Goal: Transaction & Acquisition: Purchase product/service

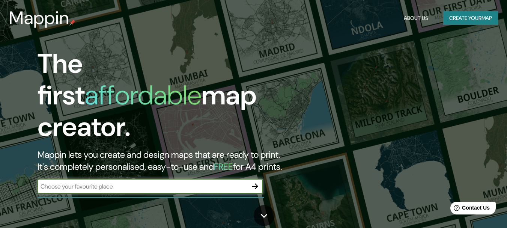
click at [469, 18] on button "Create your map" at bounding box center [470, 18] width 55 height 14
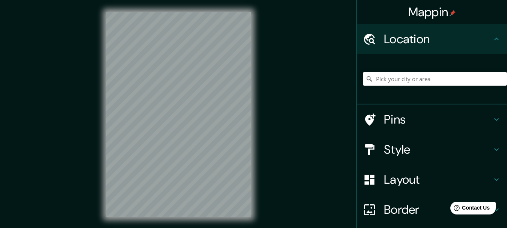
click at [398, 81] on input "Pick your city or area" at bounding box center [435, 79] width 144 height 14
click at [261, 72] on div "© Mapbox © OpenStreetMap Improve this map" at bounding box center [178, 114] width 169 height 229
click at [92, 37] on div "Mappin Location [GEOGRAPHIC_DATA], [GEOGRAPHIC_DATA], [GEOGRAPHIC_DATA], [GEOGR…" at bounding box center [253, 120] width 507 height 241
click at [253, 133] on div "© Mapbox © OpenStreetMap Improve this map" at bounding box center [178, 114] width 169 height 229
click at [445, 82] on input "Antuco, [GEOGRAPHIC_DATA], [GEOGRAPHIC_DATA], [GEOGRAPHIC_DATA]" at bounding box center [435, 79] width 144 height 14
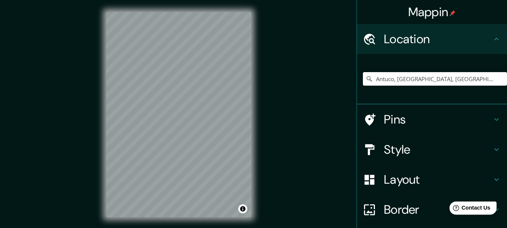
click at [478, 210] on span "Contact Us" at bounding box center [476, 207] width 29 height 6
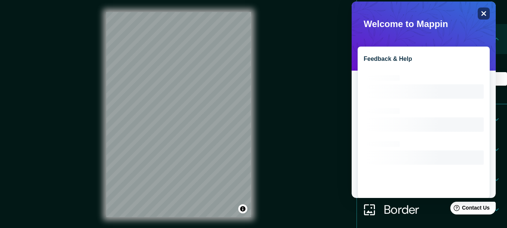
click at [484, 12] on icon "Close" at bounding box center [484, 14] width 6 height 6
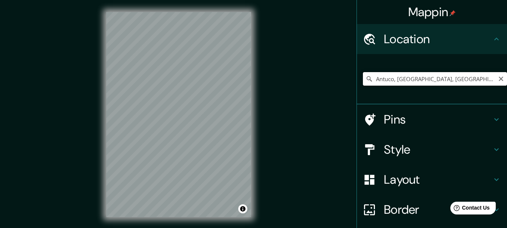
click at [476, 81] on input "Antuco, [GEOGRAPHIC_DATA], [GEOGRAPHIC_DATA], [GEOGRAPHIC_DATA]" at bounding box center [435, 79] width 144 height 14
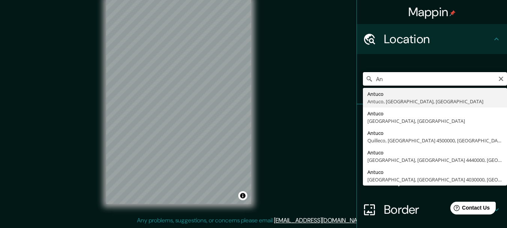
type input "A"
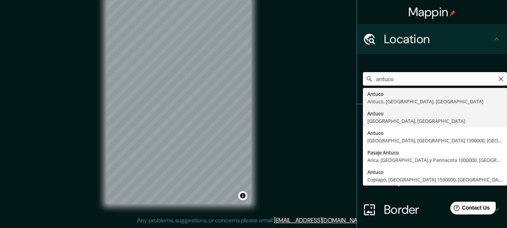
type input "Antuco, [GEOGRAPHIC_DATA], [GEOGRAPHIC_DATA]"
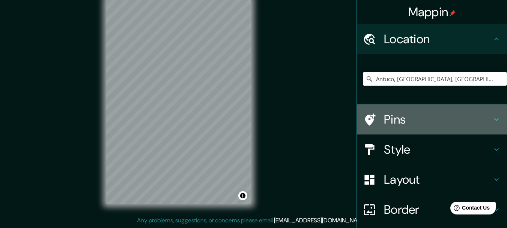
click at [492, 119] on icon at bounding box center [496, 119] width 9 height 9
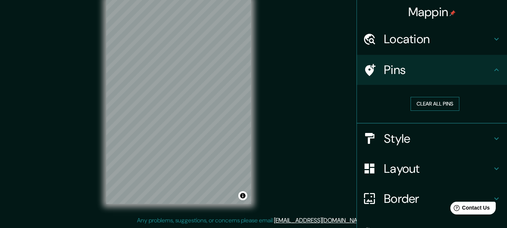
click at [443, 102] on button "Clear all pins" at bounding box center [434, 104] width 49 height 14
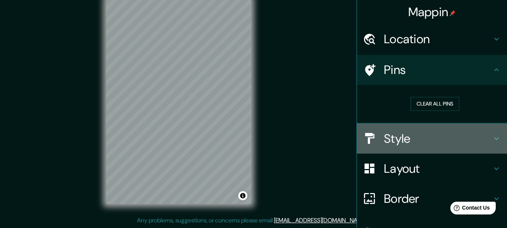
click at [492, 137] on icon at bounding box center [496, 138] width 9 height 9
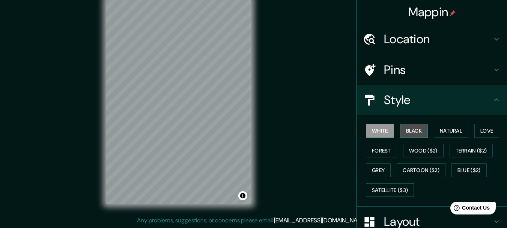
click at [412, 132] on button "Black" at bounding box center [414, 131] width 28 height 14
click at [381, 132] on button "White" at bounding box center [380, 131] width 28 height 14
click at [439, 131] on button "Natural" at bounding box center [451, 131] width 35 height 14
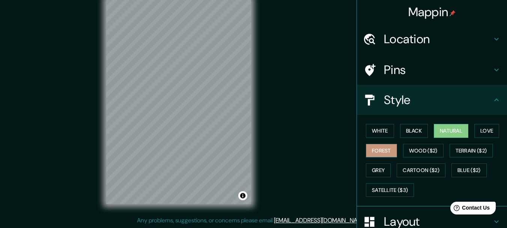
click at [382, 149] on button "Forest" at bounding box center [381, 151] width 31 height 14
click at [410, 148] on button "Wood ($2)" at bounding box center [423, 151] width 41 height 14
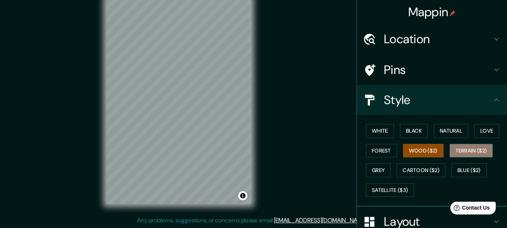
click at [457, 147] on button "Terrain ($2)" at bounding box center [472, 151] width 44 height 14
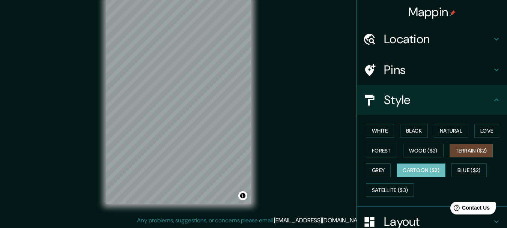
click at [418, 170] on button "Cartoon ($2)" at bounding box center [421, 170] width 49 height 14
click at [369, 170] on button "Grey" at bounding box center [378, 170] width 25 height 14
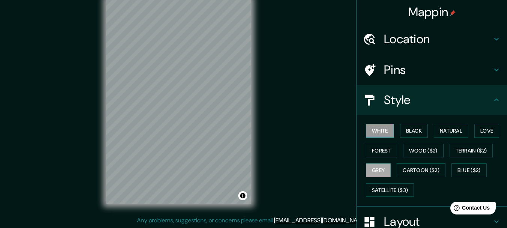
click at [380, 131] on button "White" at bounding box center [380, 131] width 28 height 14
click at [417, 132] on button "Black" at bounding box center [414, 131] width 28 height 14
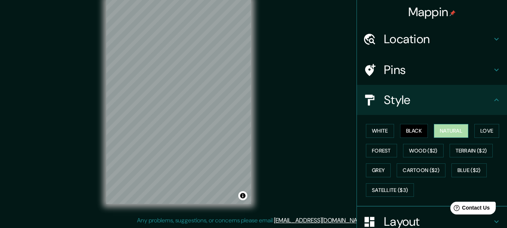
click at [442, 133] on button "Natural" at bounding box center [451, 131] width 35 height 14
click at [483, 130] on button "Love" at bounding box center [486, 131] width 25 height 14
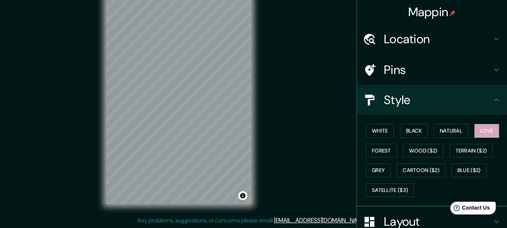
click at [385, 72] on h4 "Pins" at bounding box center [438, 69] width 108 height 15
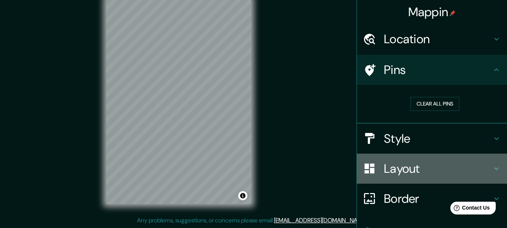
click at [415, 167] on h4 "Layout" at bounding box center [438, 168] width 108 height 15
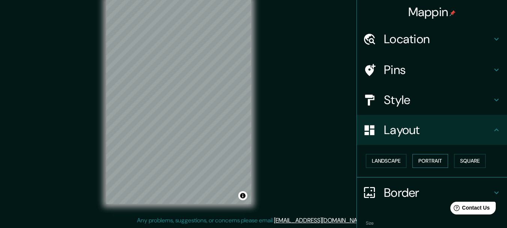
click at [419, 161] on button "Portrait" at bounding box center [430, 161] width 36 height 14
click at [392, 160] on button "Landscape" at bounding box center [386, 161] width 41 height 14
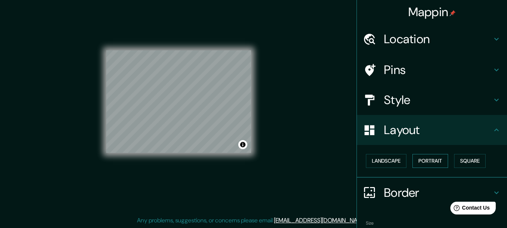
click at [412, 161] on button "Portrait" at bounding box center [430, 161] width 36 height 14
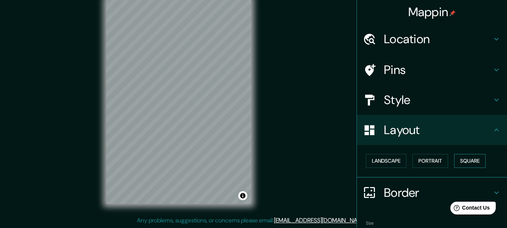
click at [478, 161] on button "Square" at bounding box center [470, 161] width 32 height 14
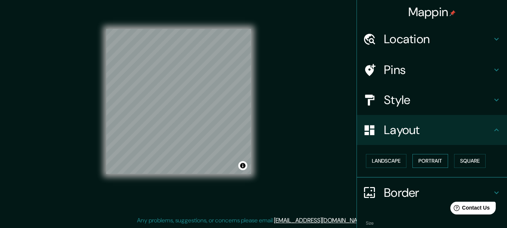
click at [435, 160] on button "Portrait" at bounding box center [430, 161] width 36 height 14
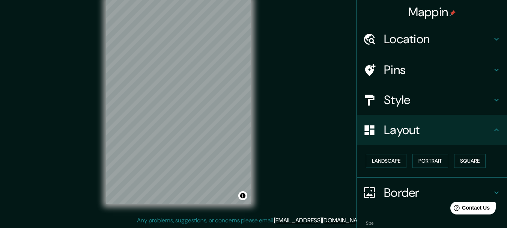
click at [492, 188] on icon at bounding box center [496, 192] width 9 height 9
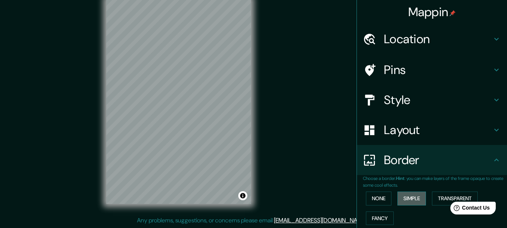
click at [410, 197] on button "Simple" at bounding box center [411, 198] width 29 height 14
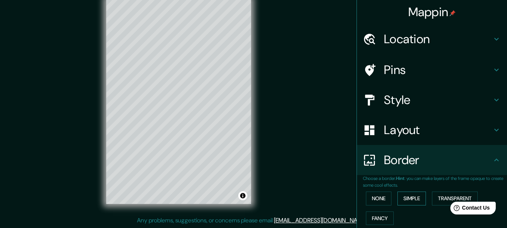
click at [410, 197] on button "Simple" at bounding box center [411, 198] width 29 height 14
type input "154"
type input "31"
click at [371, 198] on button "None" at bounding box center [379, 198] width 26 height 14
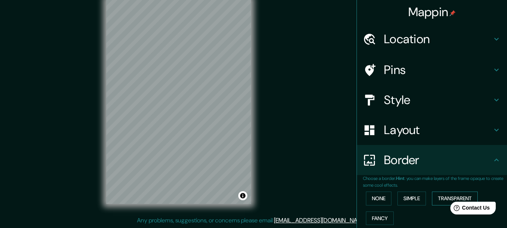
click at [441, 195] on button "Transparent" at bounding box center [455, 198] width 46 height 14
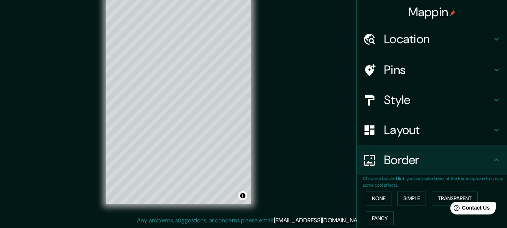
click at [392, 196] on div "None Simple Transparent Fancy" at bounding box center [435, 207] width 144 height 39
click at [376, 197] on button "None" at bounding box center [379, 198] width 26 height 14
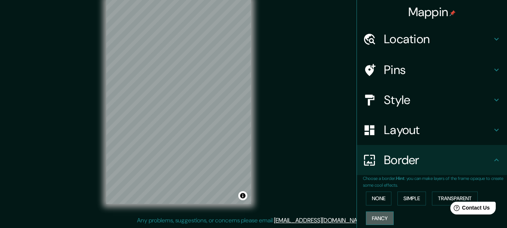
click at [374, 220] on button "Fancy" at bounding box center [380, 218] width 28 height 14
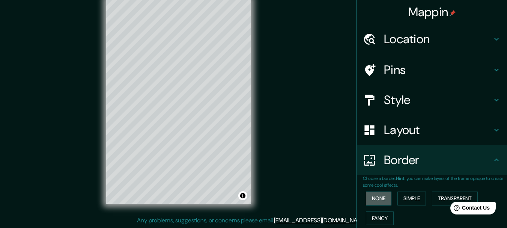
click at [371, 196] on button "None" at bounding box center [379, 198] width 26 height 14
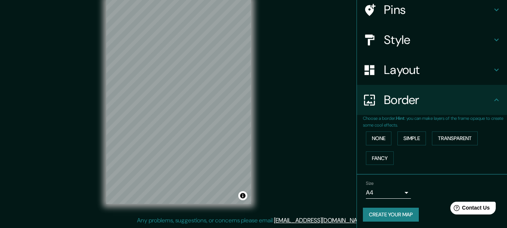
scroll to position [63, 0]
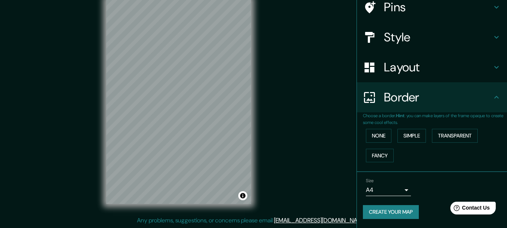
click at [398, 191] on body "Mappin Location [GEOGRAPHIC_DATA], [GEOGRAPHIC_DATA], [GEOGRAPHIC_DATA] Pins St…" at bounding box center [253, 101] width 507 height 228
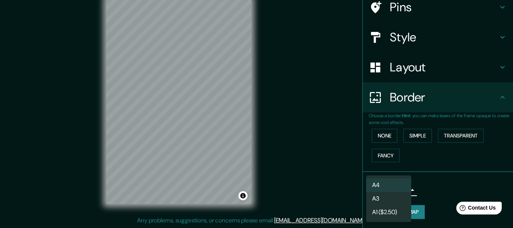
click at [381, 188] on li "A4" at bounding box center [388, 185] width 45 height 14
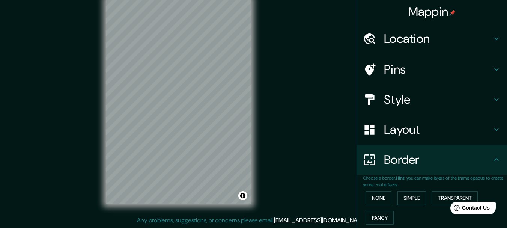
scroll to position [0, 0]
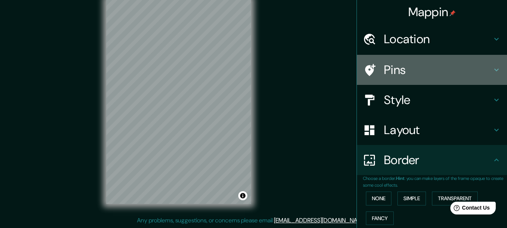
click at [407, 69] on h4 "Pins" at bounding box center [438, 69] width 108 height 15
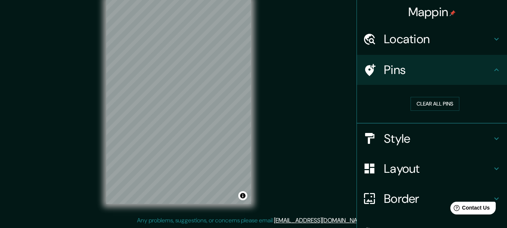
click at [419, 139] on h4 "Style" at bounding box center [438, 138] width 108 height 15
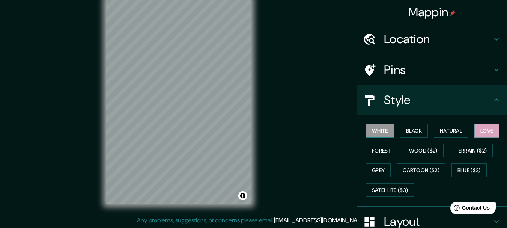
click at [370, 131] on button "White" at bounding box center [380, 131] width 28 height 14
click at [407, 131] on button "Black" at bounding box center [414, 131] width 28 height 14
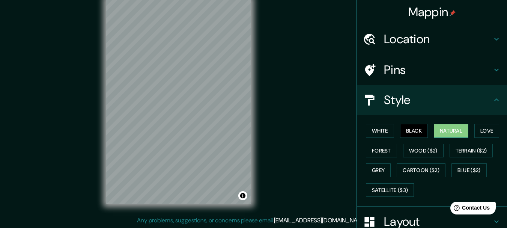
click at [445, 129] on button "Natural" at bounding box center [451, 131] width 35 height 14
click at [84, 40] on div "Mappin Location [GEOGRAPHIC_DATA], [GEOGRAPHIC_DATA], [GEOGRAPHIC_DATA] Pins St…" at bounding box center [253, 107] width 507 height 241
click at [254, 145] on div "© Mapbox © OpenStreetMap Improve this map" at bounding box center [178, 101] width 169 height 229
click at [255, 105] on div "© Mapbox © OpenStreetMap Improve this map" at bounding box center [178, 101] width 169 height 229
click at [492, 38] on icon at bounding box center [496, 39] width 9 height 9
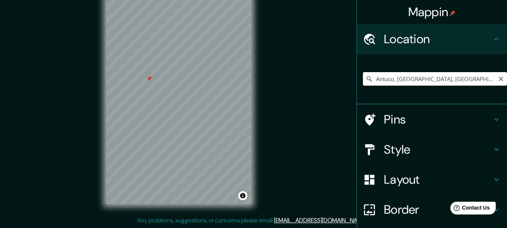
click at [456, 77] on input "Antuco, [GEOGRAPHIC_DATA], [GEOGRAPHIC_DATA]" at bounding box center [435, 79] width 144 height 14
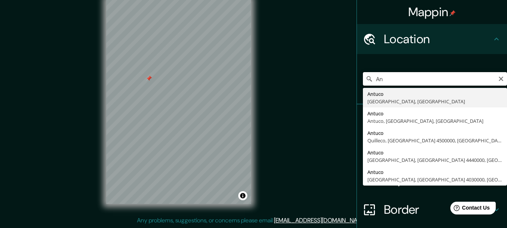
type input "A"
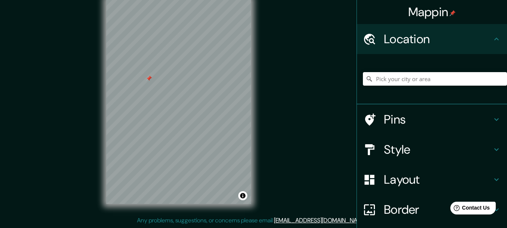
click at [299, 99] on div "Mappin Location Pins Style Layout Border Choose a border. Hint : you can make l…" at bounding box center [253, 107] width 507 height 241
click at [439, 11] on h4 "Mappin" at bounding box center [432, 12] width 48 height 15
click at [390, 80] on input "Pick your city or area" at bounding box center [435, 79] width 144 height 14
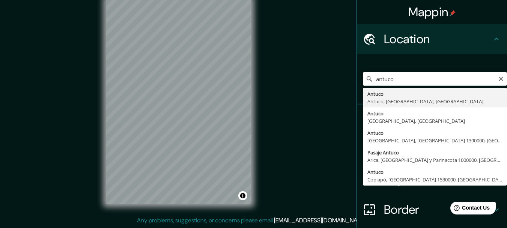
type input "Antuco, [GEOGRAPHIC_DATA], [GEOGRAPHIC_DATA], [GEOGRAPHIC_DATA]"
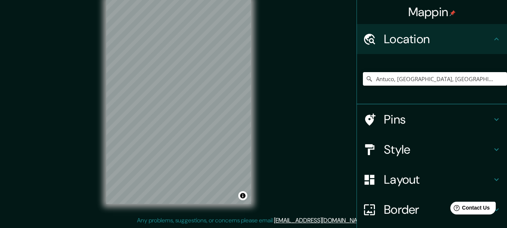
click at [422, 116] on h4 "Pins" at bounding box center [438, 119] width 108 height 15
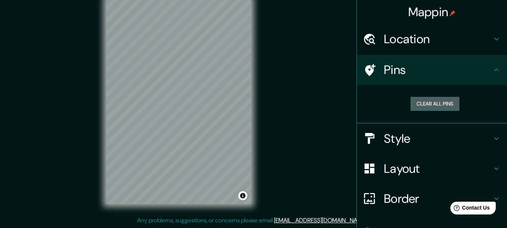
click at [432, 103] on button "Clear all pins" at bounding box center [434, 104] width 49 height 14
click at [476, 75] on h4 "Pins" at bounding box center [438, 69] width 108 height 15
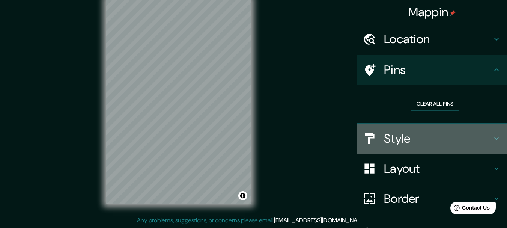
click at [492, 137] on icon at bounding box center [496, 138] width 9 height 9
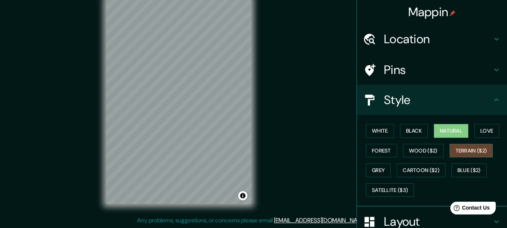
click at [474, 149] on button "Terrain ($2)" at bounding box center [472, 151] width 44 height 14
click at [482, 129] on button "Love" at bounding box center [486, 131] width 25 height 14
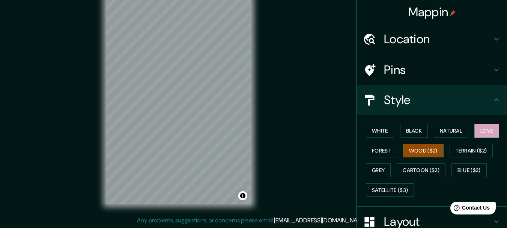
click at [422, 149] on button "Wood ($2)" at bounding box center [423, 151] width 41 height 14
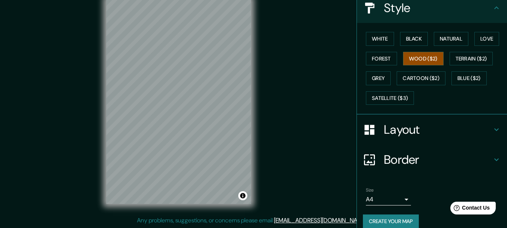
scroll to position [101, 0]
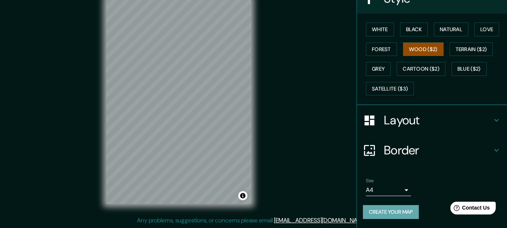
click at [388, 209] on button "Create your map" at bounding box center [391, 212] width 56 height 14
click at [389, 211] on div "Create your map" at bounding box center [432, 212] width 138 height 14
click at [385, 209] on button "Create your map" at bounding box center [391, 212] width 56 height 14
click at [404, 211] on button "Create your map" at bounding box center [391, 212] width 56 height 14
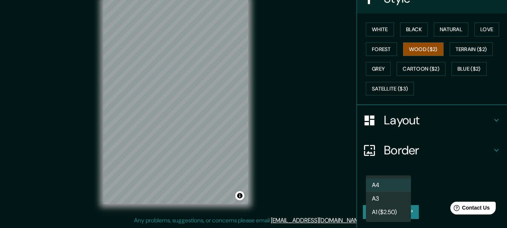
click at [399, 190] on body "Mappin Location [GEOGRAPHIC_DATA], [GEOGRAPHIC_DATA], [GEOGRAPHIC_DATA], [GEOGR…" at bounding box center [253, 101] width 507 height 228
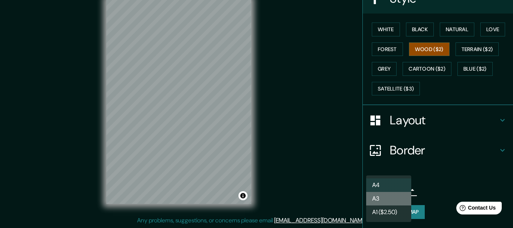
click at [382, 198] on li "A3" at bounding box center [388, 199] width 45 height 14
type input "a4"
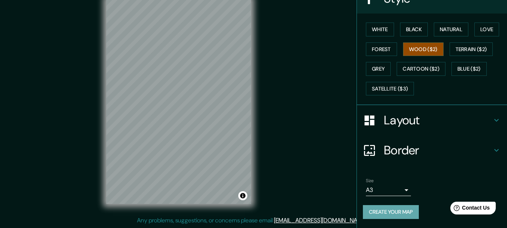
click at [383, 215] on button "Create your map" at bounding box center [391, 212] width 56 height 14
click at [479, 207] on span "Contact Us" at bounding box center [476, 207] width 29 height 6
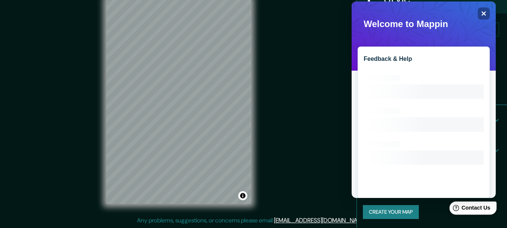
scroll to position [0, 0]
click at [358, 5] on span at bounding box center [358, 5] width 0 height 0
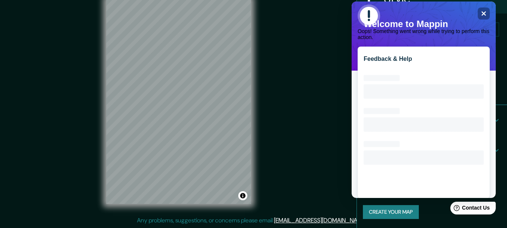
click at [347, 79] on div "Mappin Location [GEOGRAPHIC_DATA], [GEOGRAPHIC_DATA], [GEOGRAPHIC_DATA], [GEOGR…" at bounding box center [253, 107] width 507 height 241
